Goal: Book appointment/travel/reservation

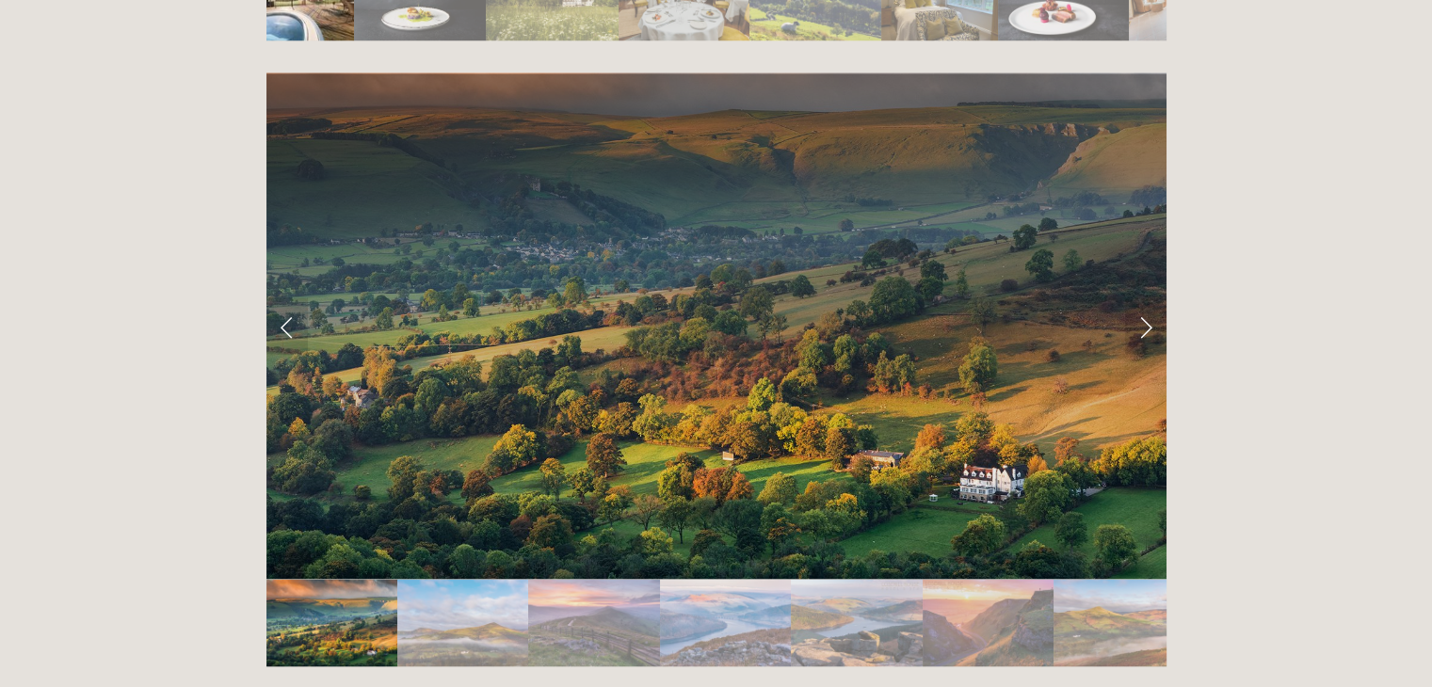
scroll to position [3767, 0]
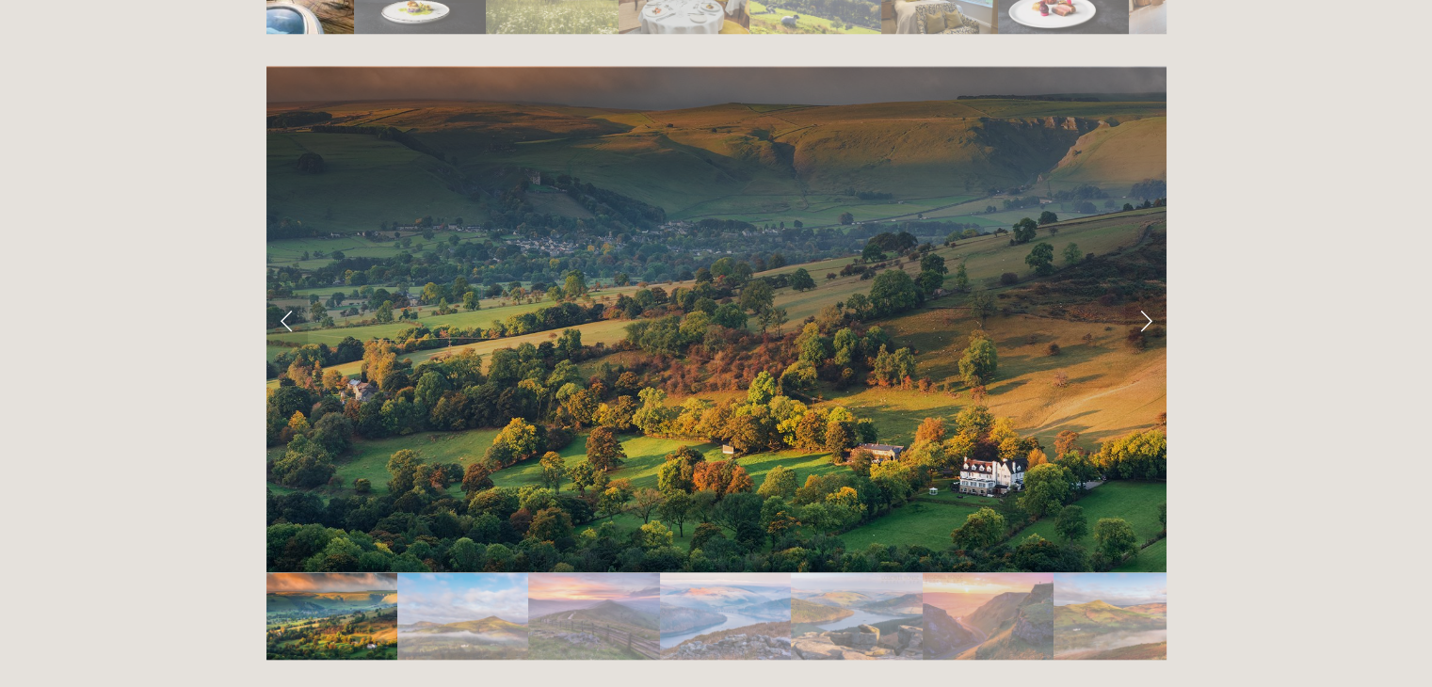
drag, startPoint x: 1438, startPoint y: 69, endPoint x: 1435, endPoint y: 459, distance: 389.9
click at [1146, 292] on link "Next Slide" at bounding box center [1145, 320] width 41 height 57
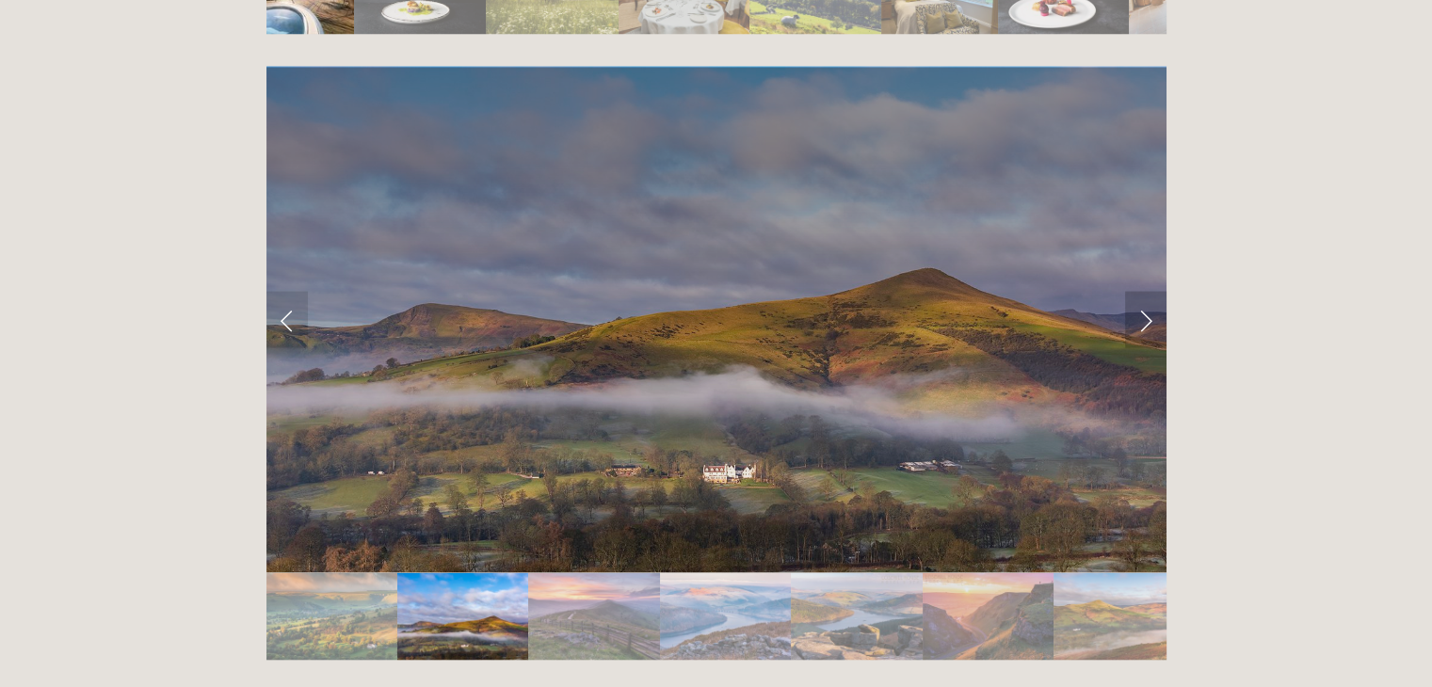
click at [1146, 292] on link "Next Slide" at bounding box center [1145, 320] width 41 height 57
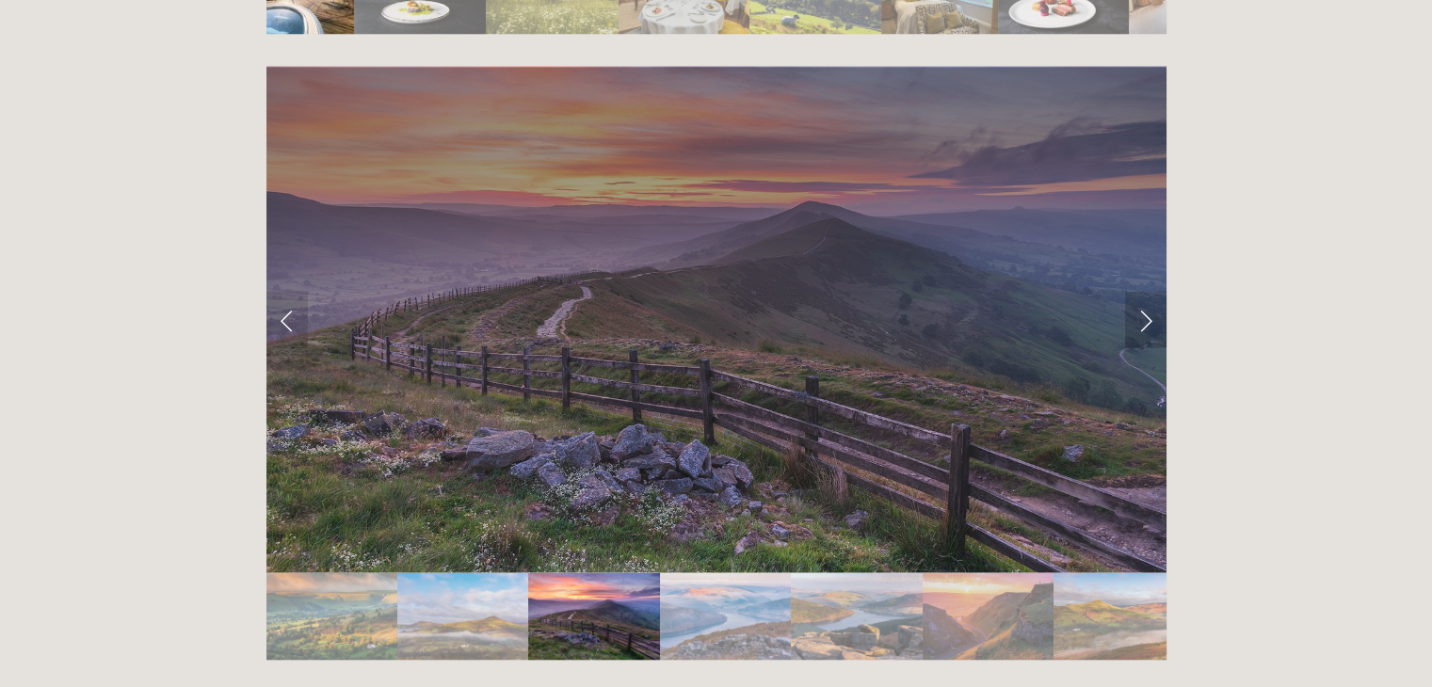
click at [1146, 292] on link "Next Slide" at bounding box center [1145, 320] width 41 height 57
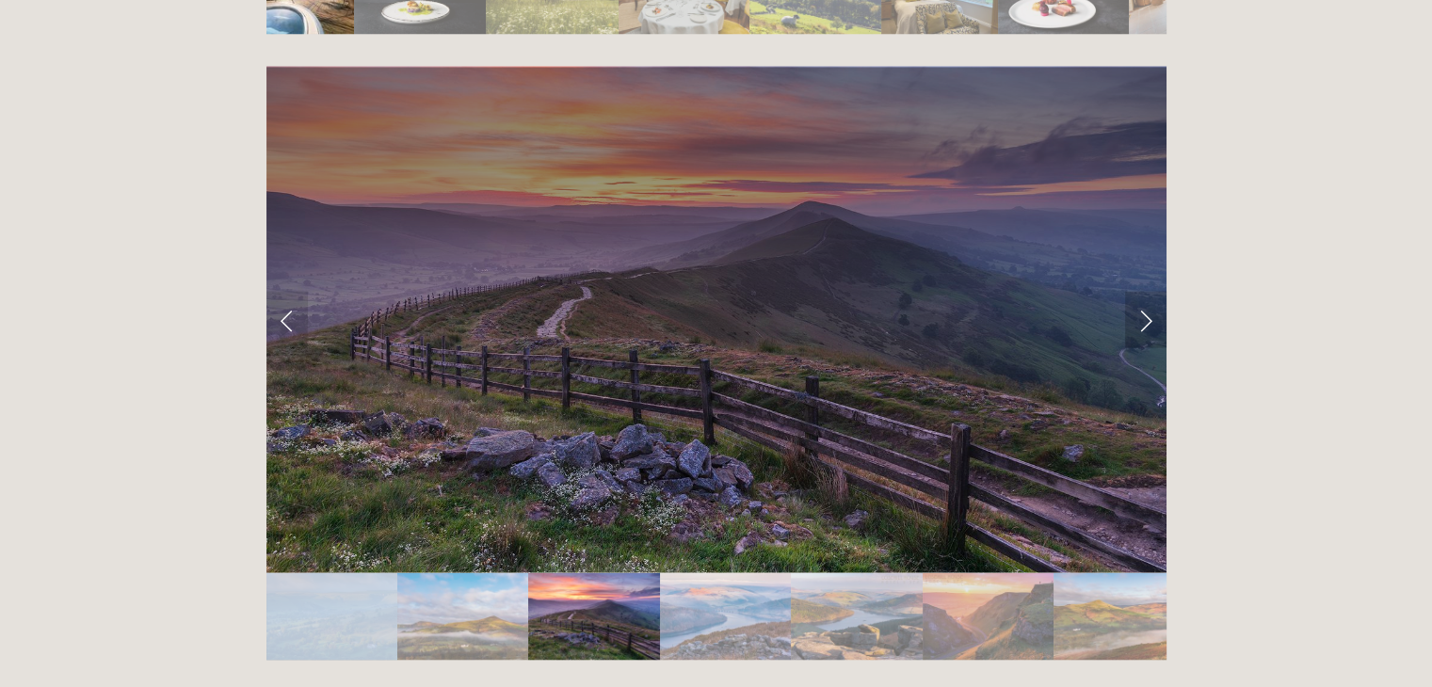
click at [1146, 292] on link "Next Slide" at bounding box center [1145, 320] width 41 height 57
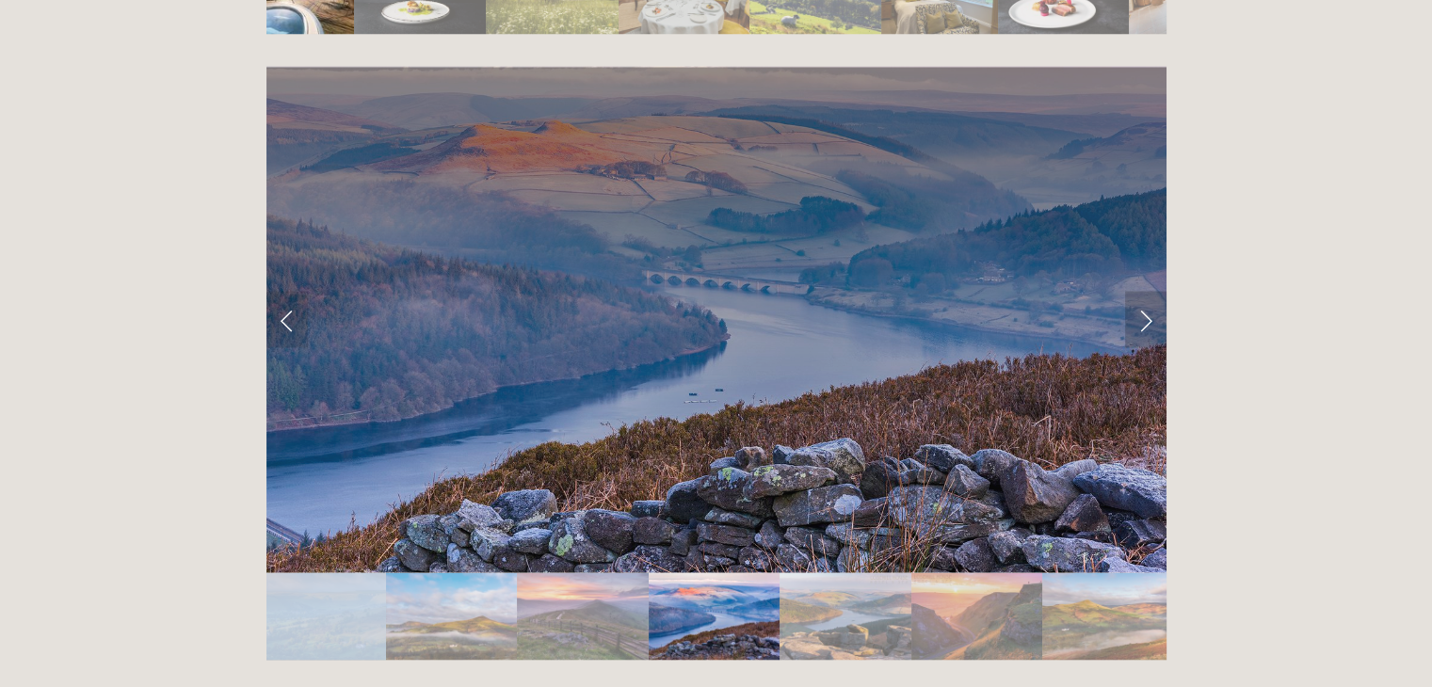
click at [1146, 292] on link "Next Slide" at bounding box center [1145, 320] width 41 height 57
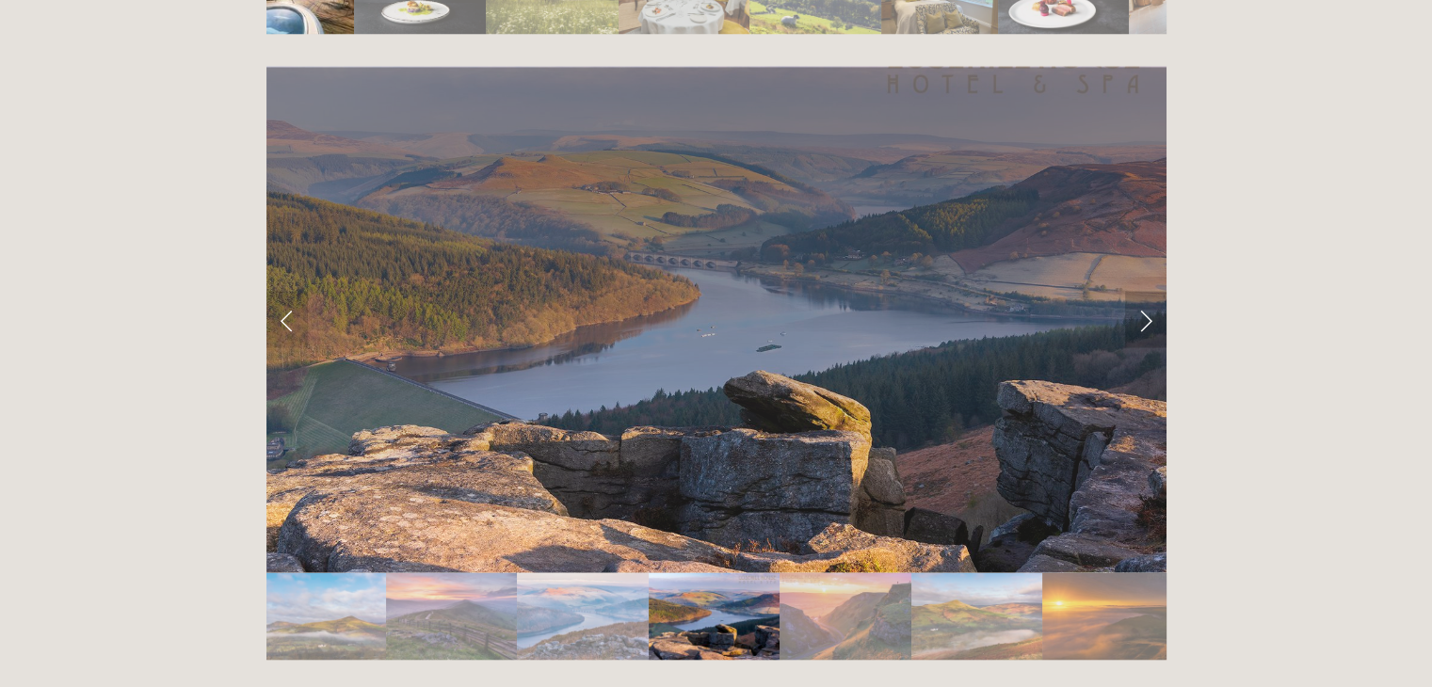
click at [1146, 292] on link "Next Slide" at bounding box center [1145, 320] width 41 height 57
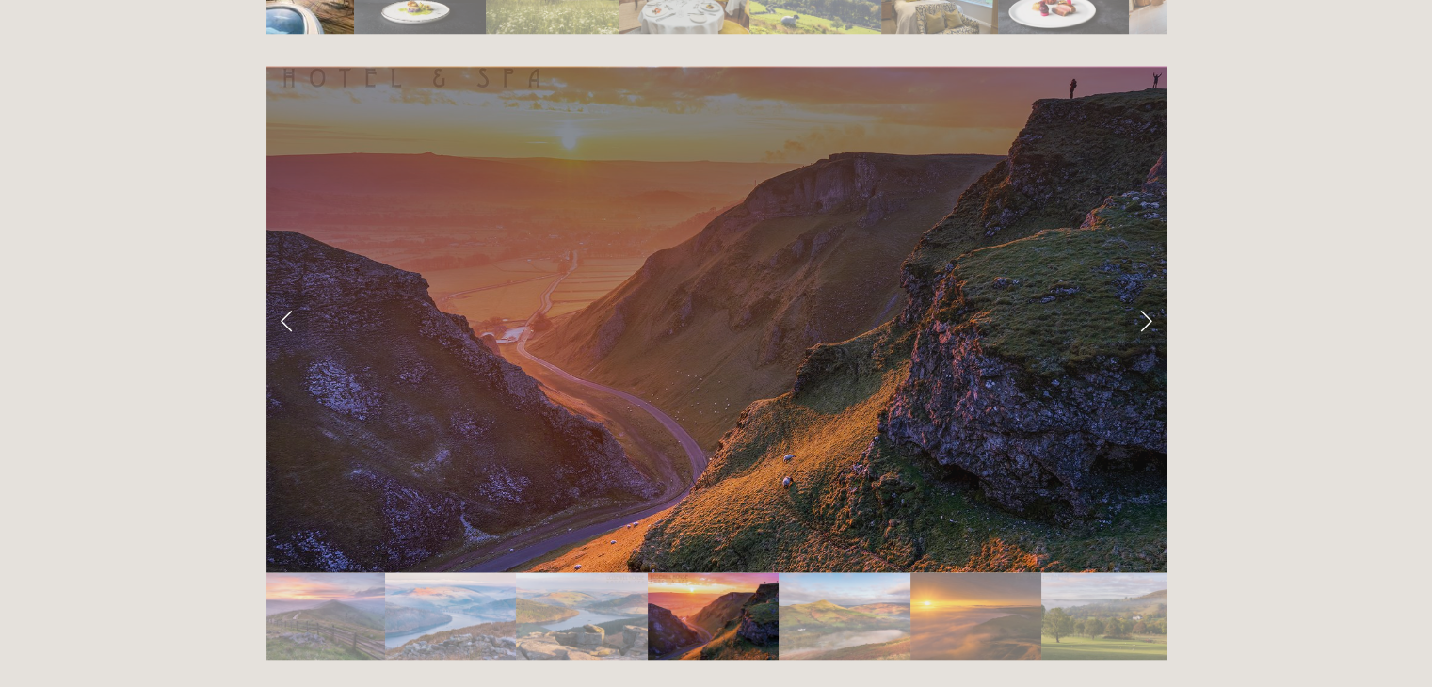
click at [1146, 292] on link "Next Slide" at bounding box center [1145, 320] width 41 height 57
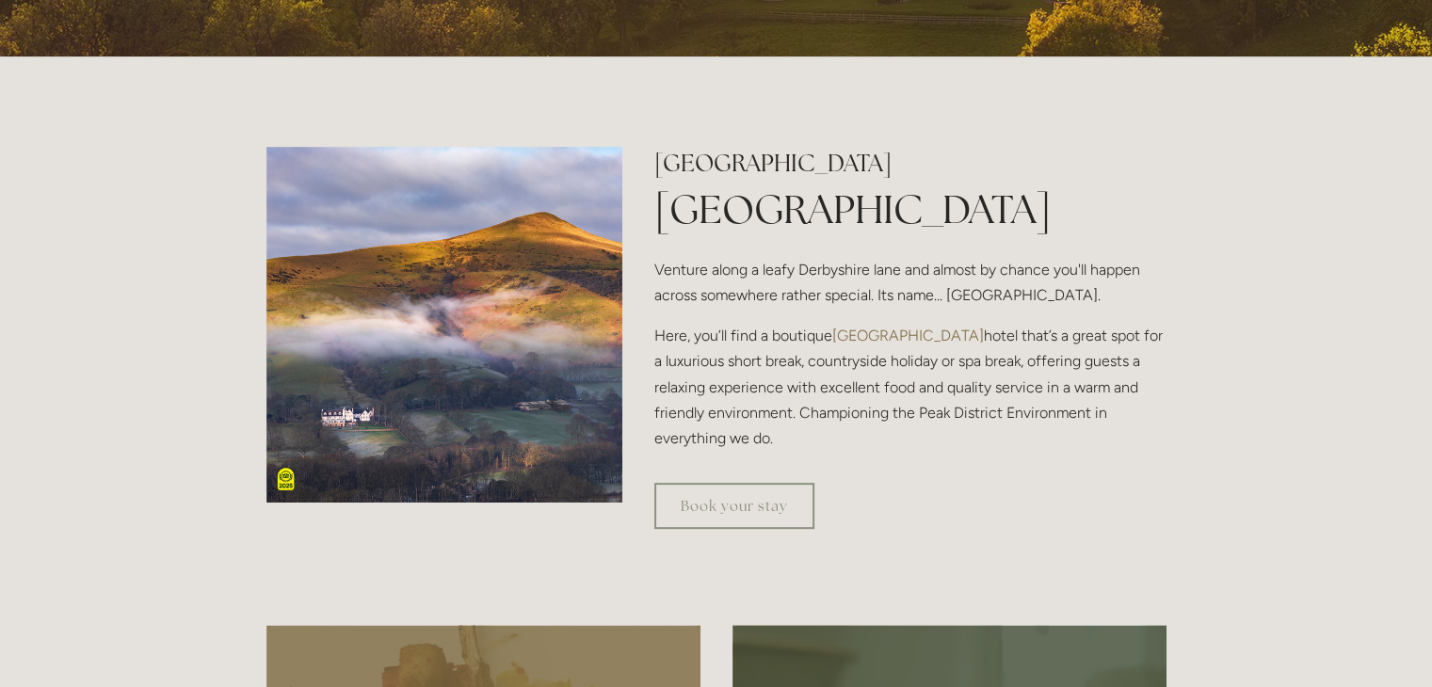
scroll to position [535, 0]
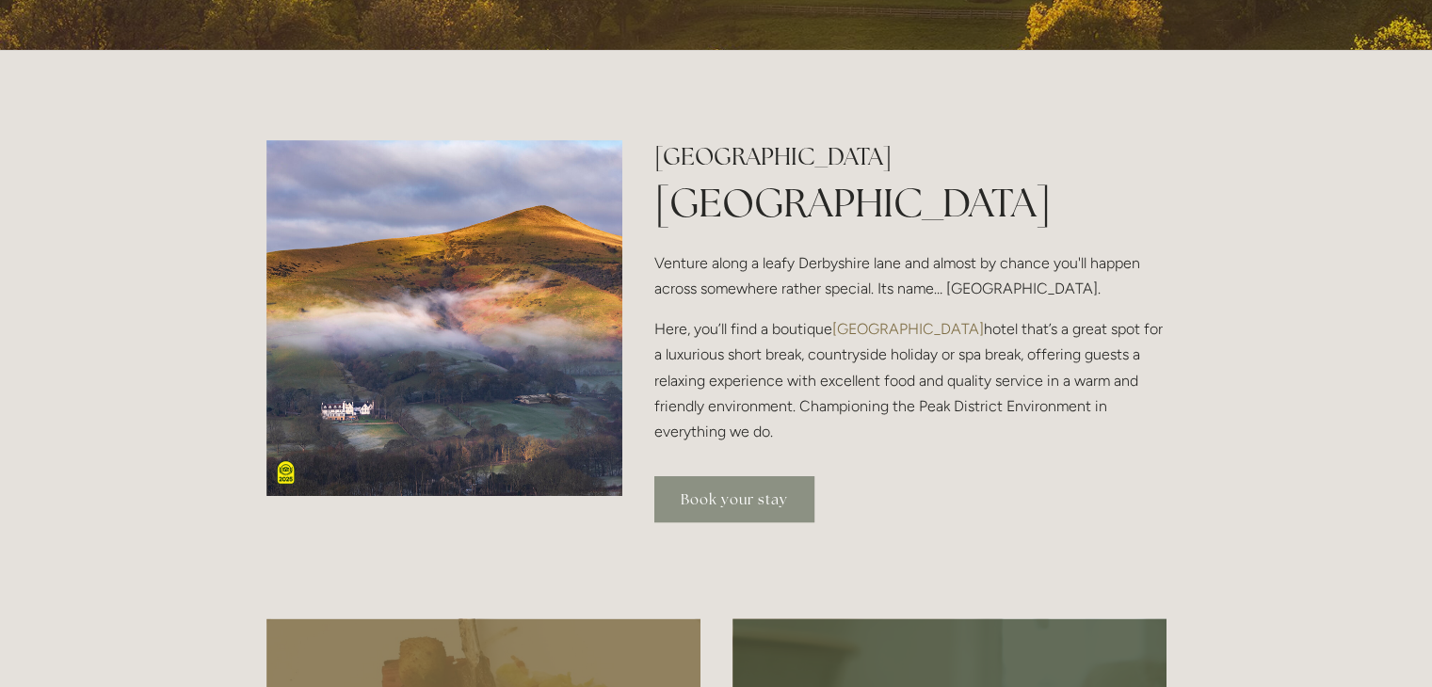
click at [684, 508] on link "Book your stay" at bounding box center [735, 500] width 160 height 46
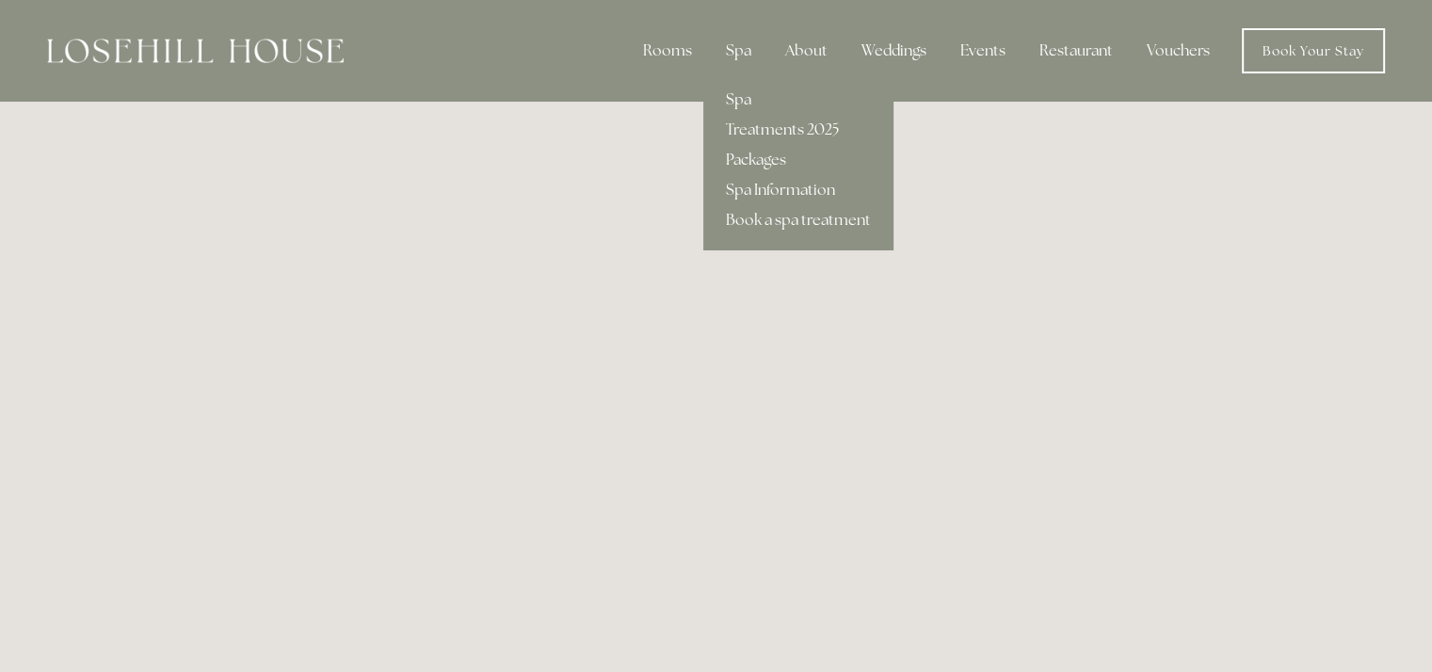
click at [743, 97] on link "Spa" at bounding box center [798, 100] width 190 height 30
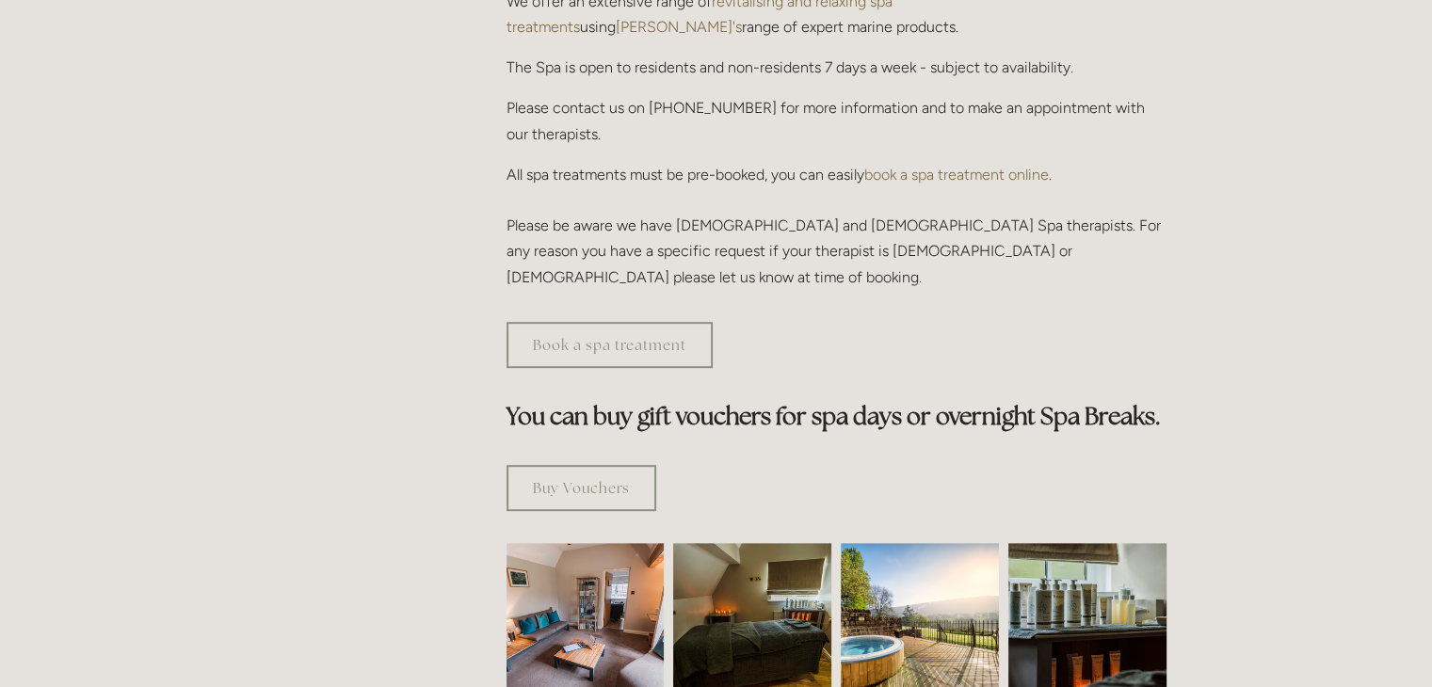
scroll to position [808, 0]
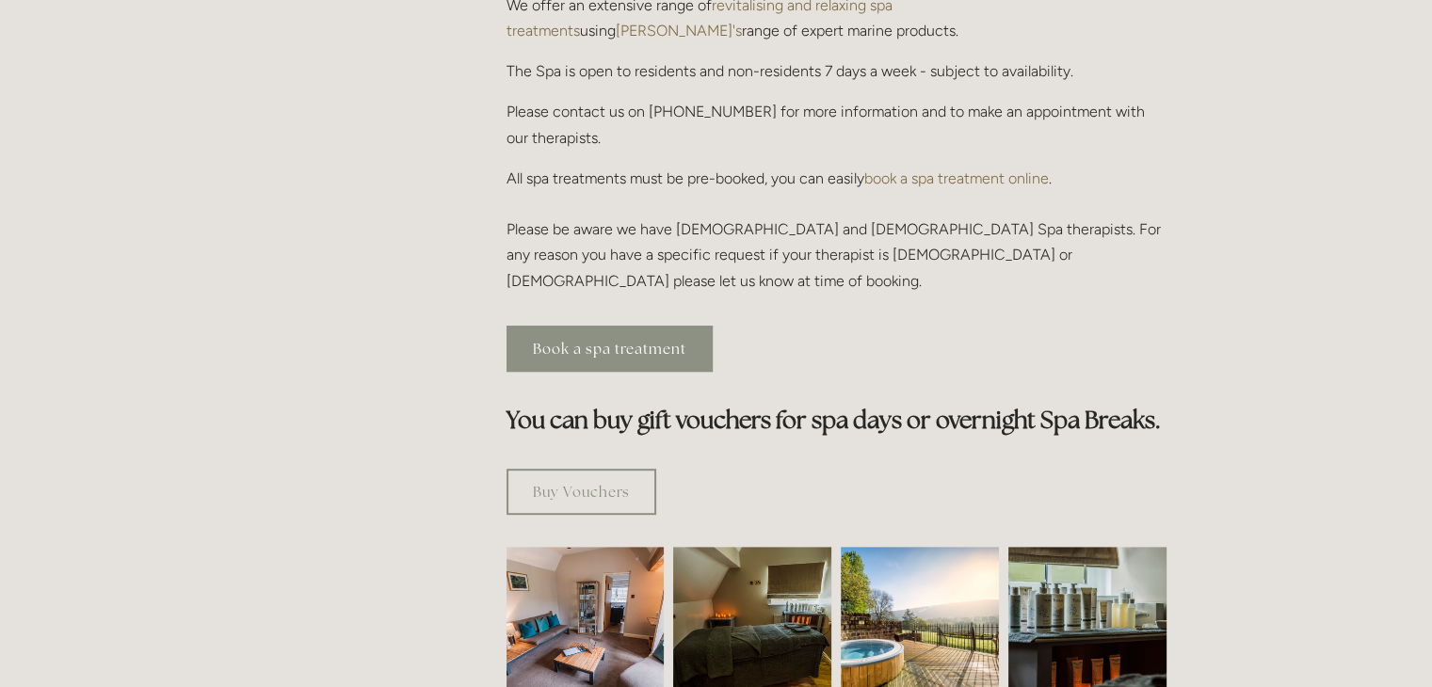
click at [625, 326] on link "Book a spa treatment" at bounding box center [610, 349] width 206 height 46
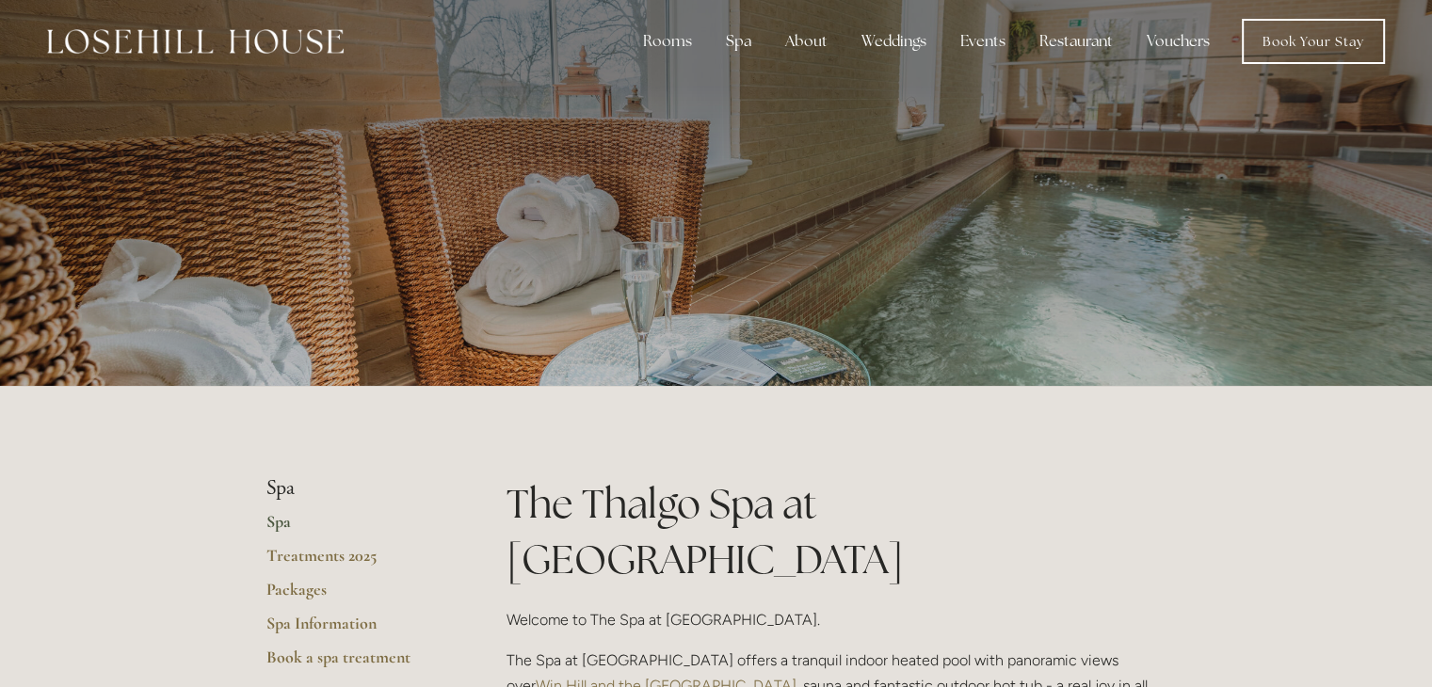
scroll to position [0, 0]
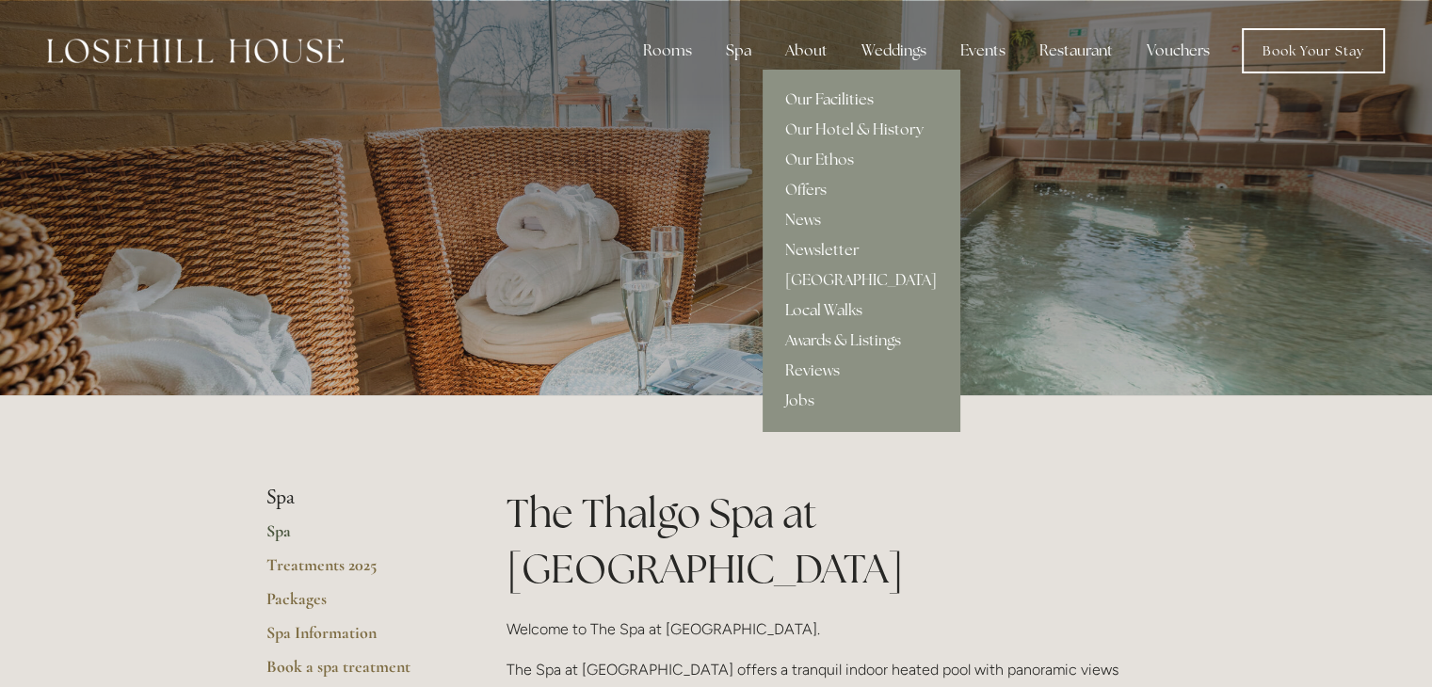
click at [831, 101] on link "Our Facilities" at bounding box center [861, 100] width 197 height 30
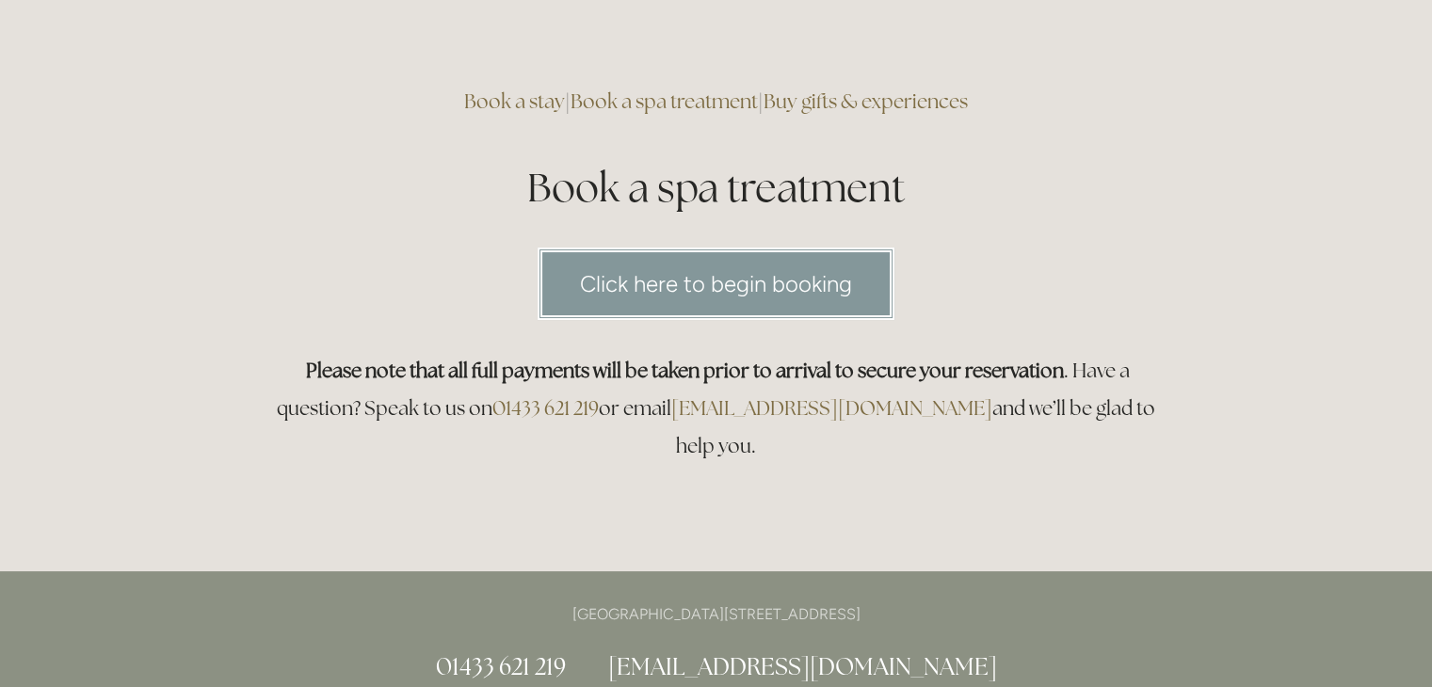
scroll to position [83, 0]
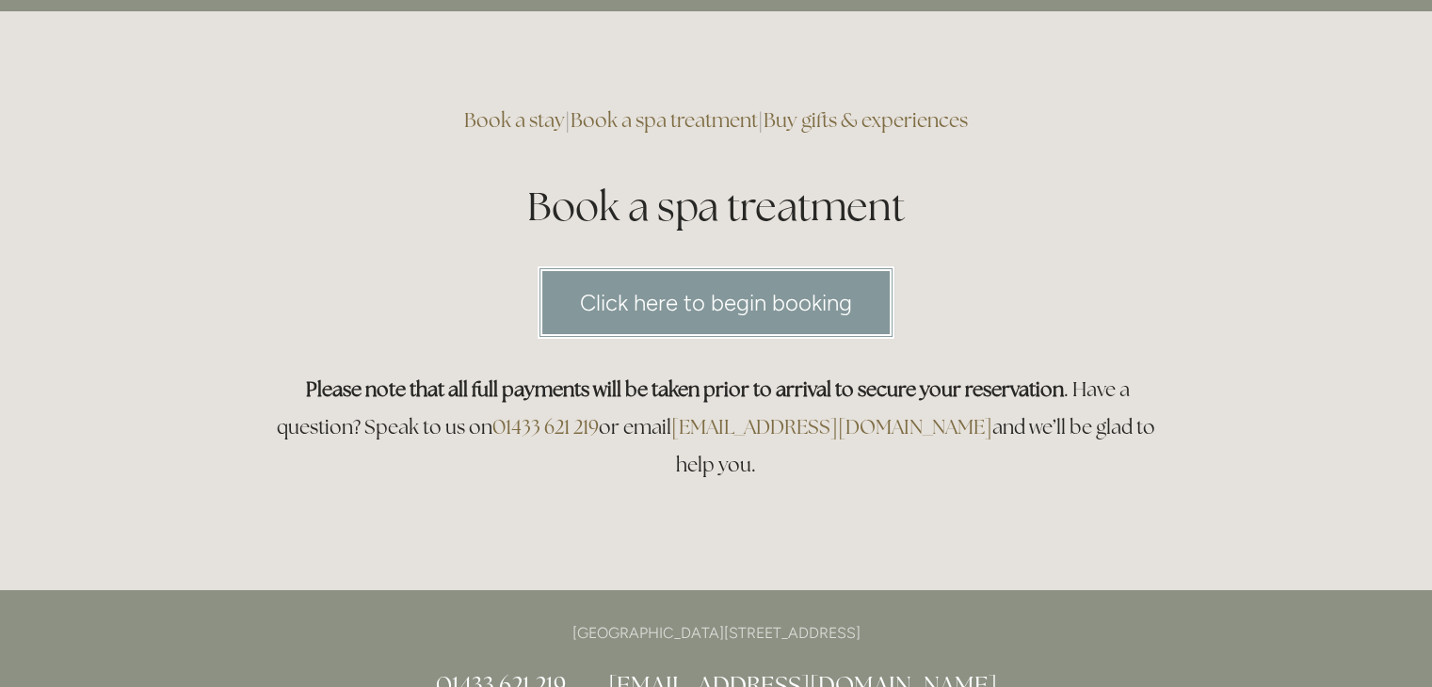
click at [710, 302] on link "Click here to begin booking" at bounding box center [716, 303] width 357 height 73
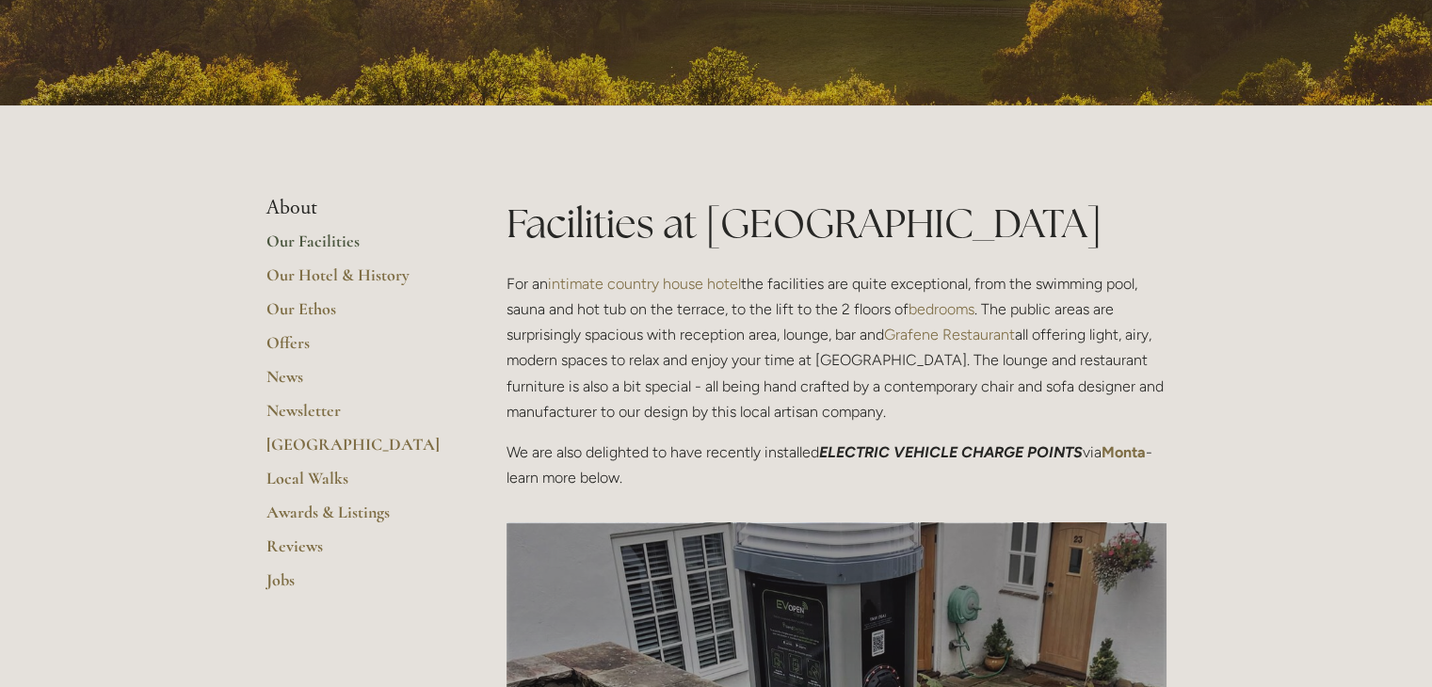
scroll to position [283, 0]
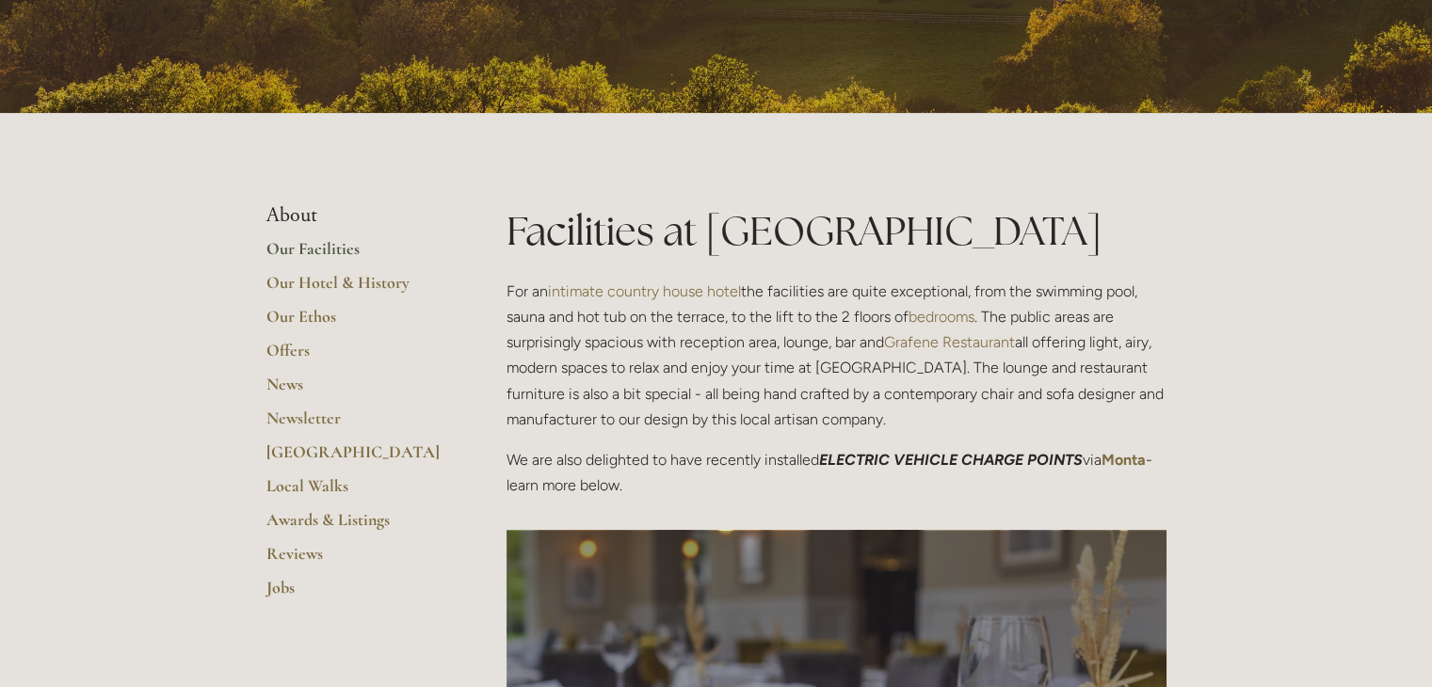
click at [961, 343] on link "Grafene Restaurant" at bounding box center [949, 342] width 131 height 18
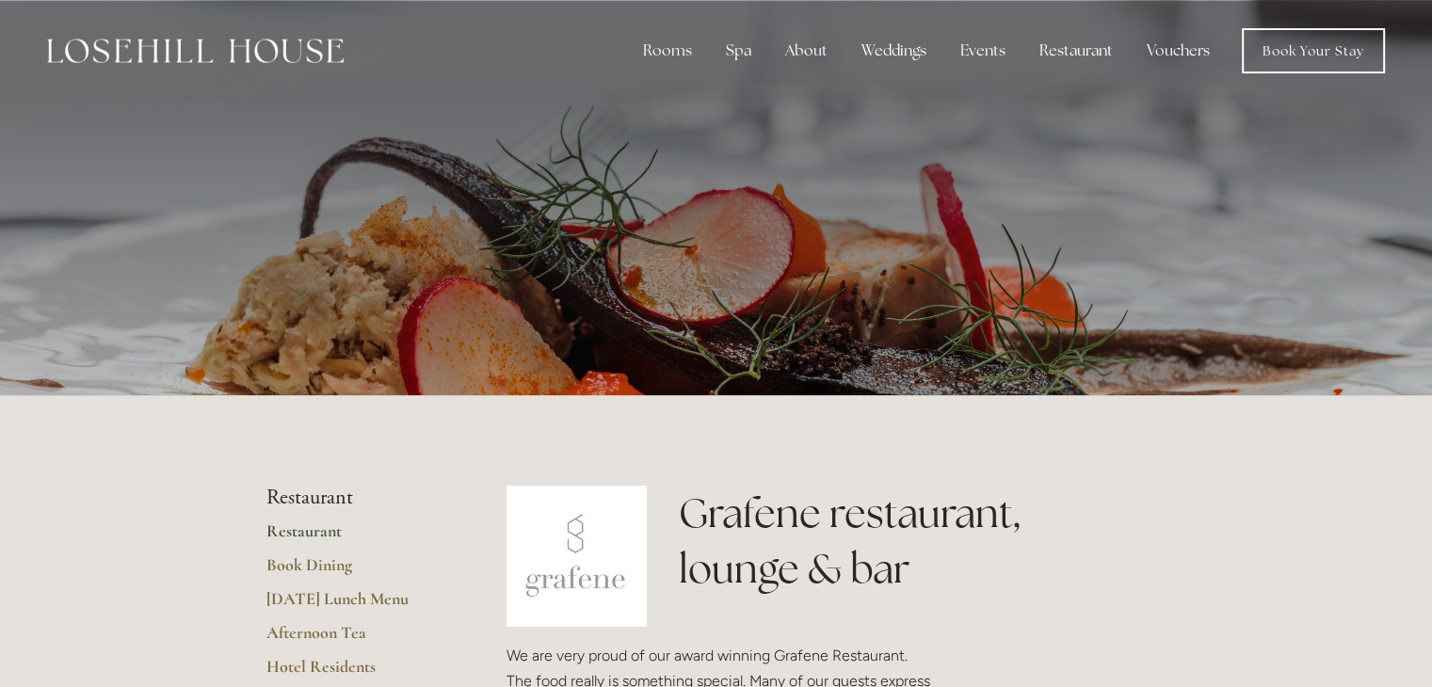
drag, startPoint x: 1439, startPoint y: 65, endPoint x: 1419, endPoint y: 45, distance: 28.0
